Goal: Browse casually

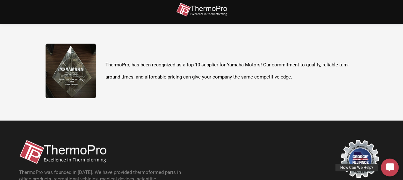
scroll to position [179, 0]
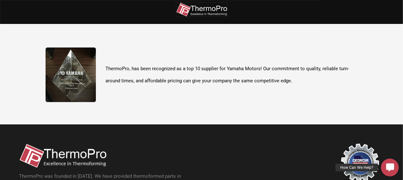
click at [221, 16] on img at bounding box center [201, 10] width 51 height 14
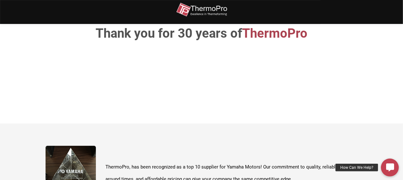
scroll to position [80, 0]
